Goal: Browse casually: Explore the website without a specific task or goal

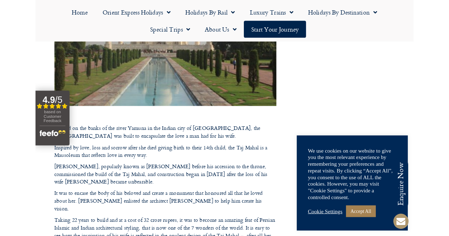
scroll to position [249, 0]
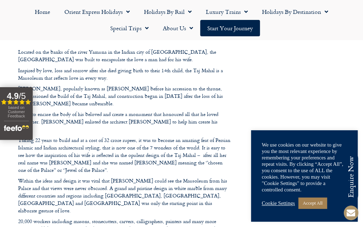
drag, startPoint x: 18, startPoint y: 114, endPoint x: 9, endPoint y: 135, distance: 22.4
click at [9, 135] on button "4.9 / 5 Filled star Filled star Filled star Filled star Partial star based on C…" at bounding box center [16, 113] width 33 height 53
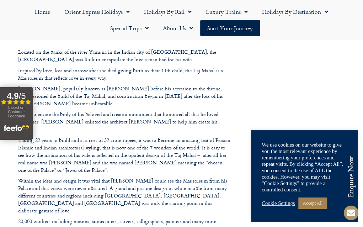
click at [22, 131] on img "Open slideout reviews widget" at bounding box center [16, 126] width 25 height 13
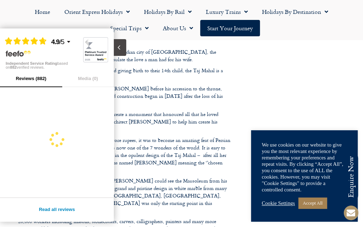
click at [116, 46] on icon "Close slideout" at bounding box center [118, 47] width 7 height 7
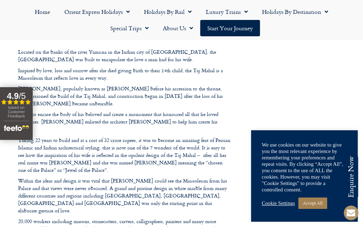
click at [11, 94] on strong "4.9" at bounding box center [13, 96] width 12 height 10
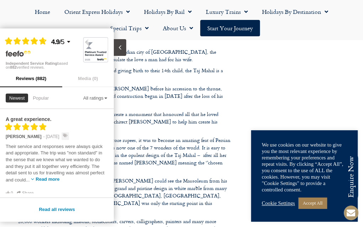
click at [110, 47] on div "Filled star Filled star Filled star Filled star Partial star 4.9 / 5 Independen…" at bounding box center [57, 49] width 114 height 42
click at [116, 48] on icon "Close slideout" at bounding box center [118, 47] width 7 height 7
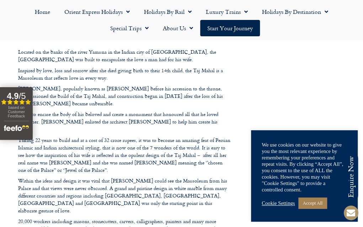
drag, startPoint x: 116, startPoint y: 48, endPoint x: 70, endPoint y: 88, distance: 61.6
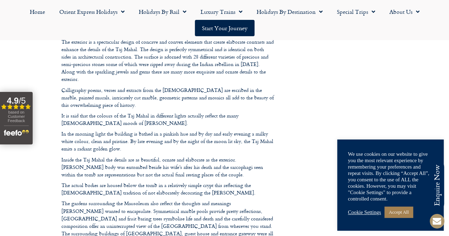
scroll to position [497, 0]
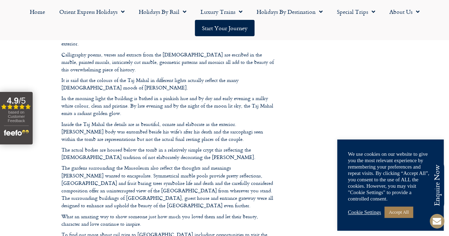
click at [180, 109] on footer "Call us on [PHONE_NUMBER] to enquire about our tailor made holidays by rail FUR…" at bounding box center [224, 54] width 449 height 892
